Goal: Navigation & Orientation: Go to known website

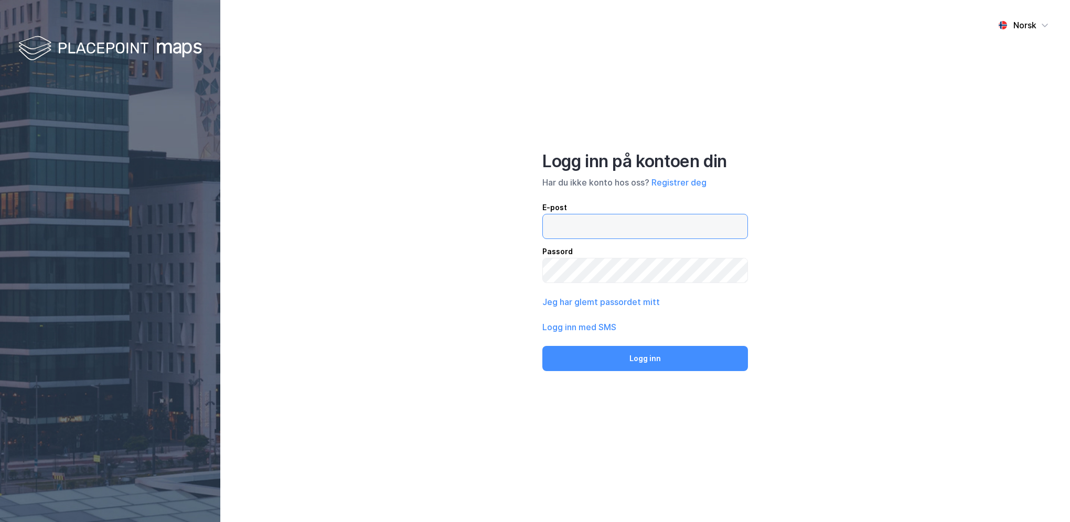
click at [574, 231] on input "email" at bounding box center [645, 226] width 204 height 24
type input "[EMAIL_ADDRESS][DOMAIN_NAME]"
click at [542, 346] on button "Logg inn" at bounding box center [645, 358] width 206 height 25
